Goal: Navigation & Orientation: Find specific page/section

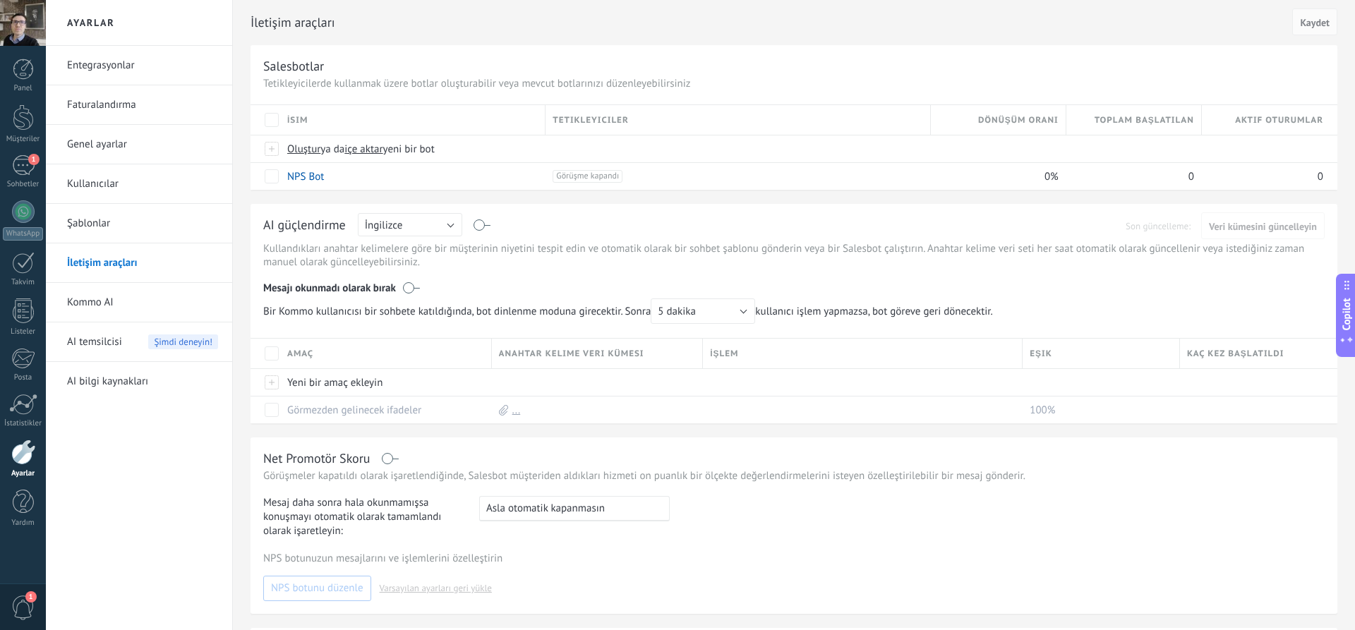
click at [1345, 322] on span "Copilot" at bounding box center [1346, 314] width 14 height 32
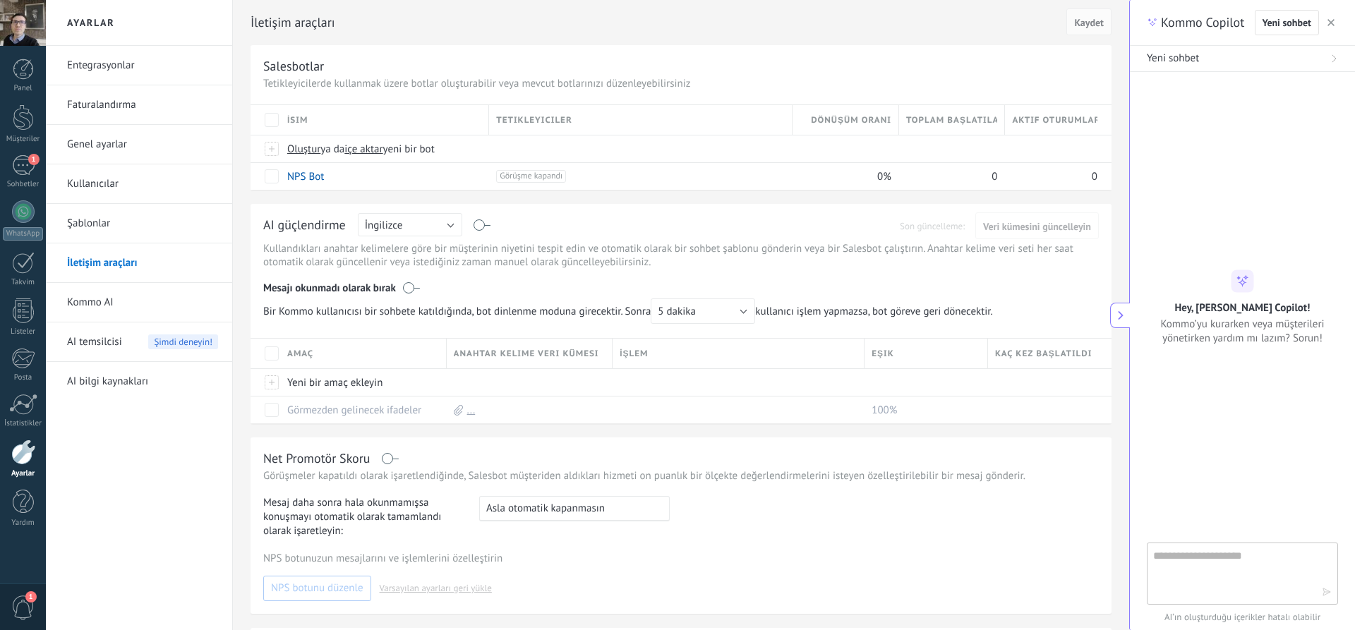
click at [1126, 311] on button at bounding box center [1120, 315] width 20 height 25
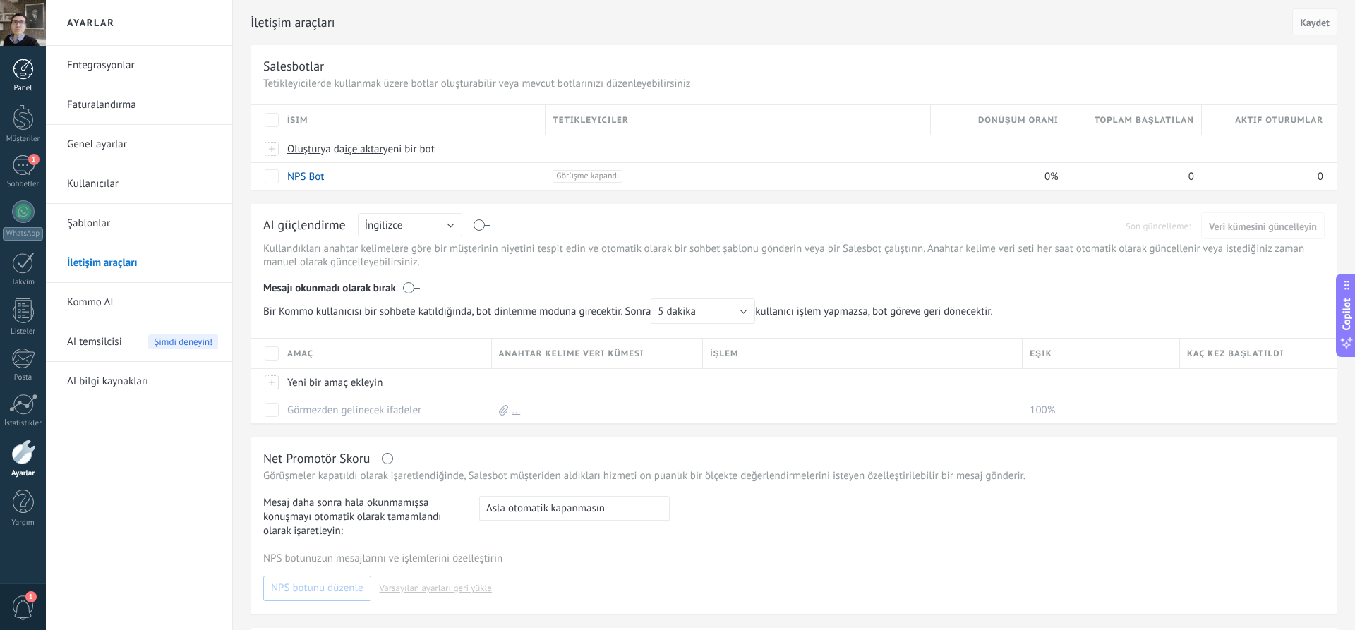
click at [34, 62] on link "Panel" at bounding box center [23, 76] width 46 height 35
